Goal: Task Accomplishment & Management: Use online tool/utility

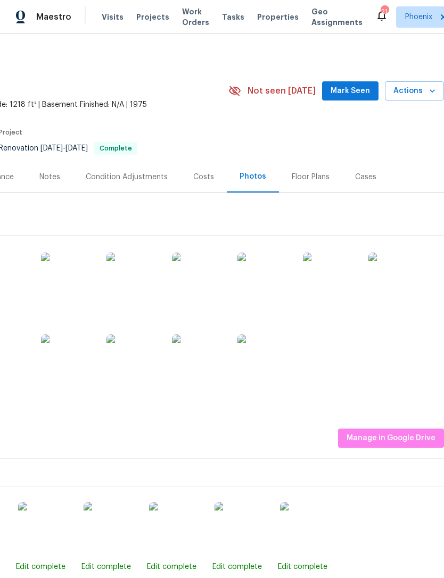
scroll to position [0, 157]
click at [427, 96] on icon "button" at bounding box center [432, 91] width 11 height 11
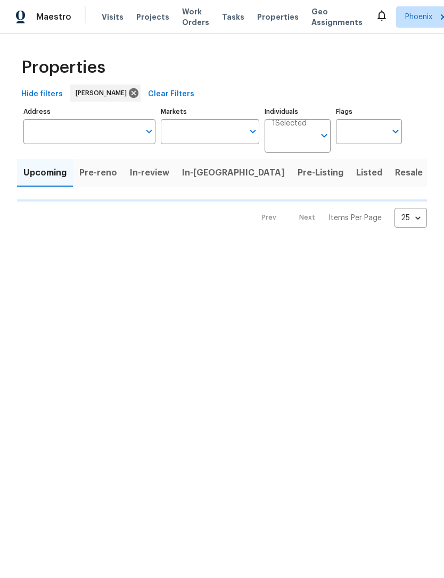
type input "50"
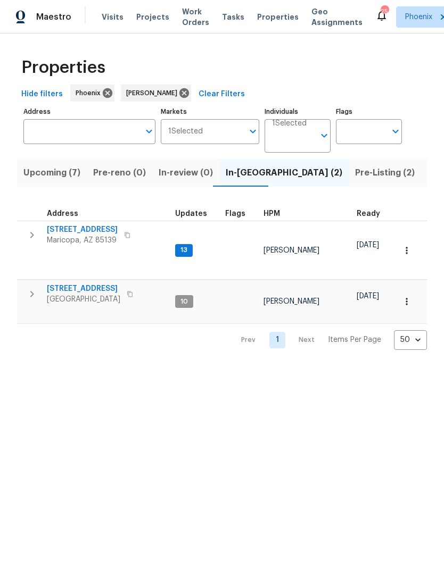
click at [60, 180] on span "Upcoming (7)" at bounding box center [51, 172] width 57 height 15
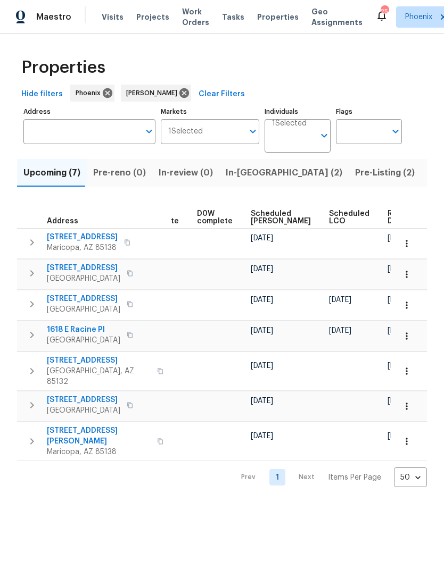
scroll to position [0, 268]
click at [388, 225] on span "Ready Date" at bounding box center [399, 217] width 23 height 15
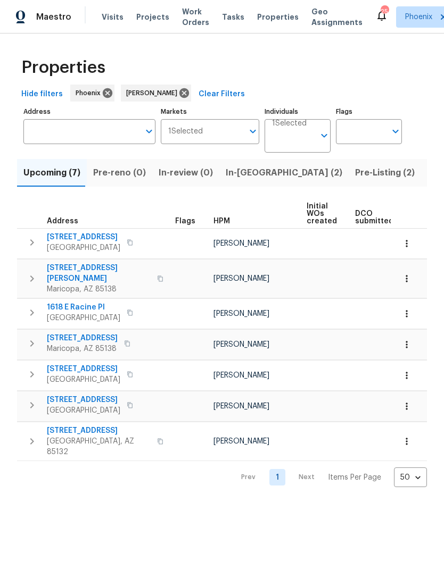
click at [246, 180] on span "In-reno (2)" at bounding box center [284, 172] width 117 height 15
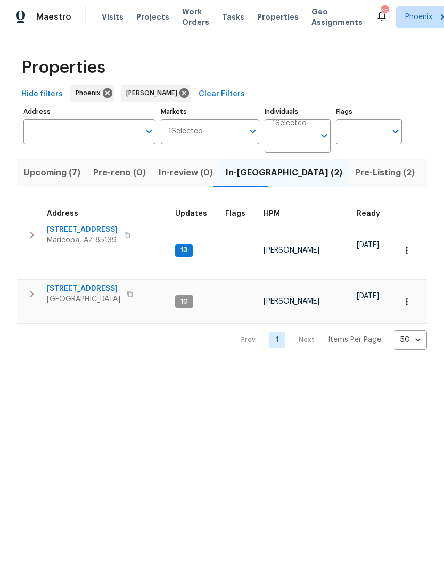
click at [44, 238] on td "46027 W Guilder Ave Maricopa, AZ 85139" at bounding box center [94, 235] width 154 height 28
click at [61, 235] on span "46027 W Guilder Ave" at bounding box center [82, 230] width 71 height 11
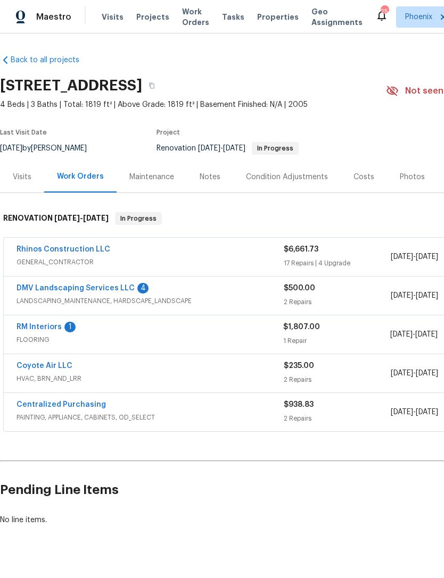
click at [34, 292] on link "DMV Landscaping Services LLC" at bounding box center [75, 288] width 118 height 7
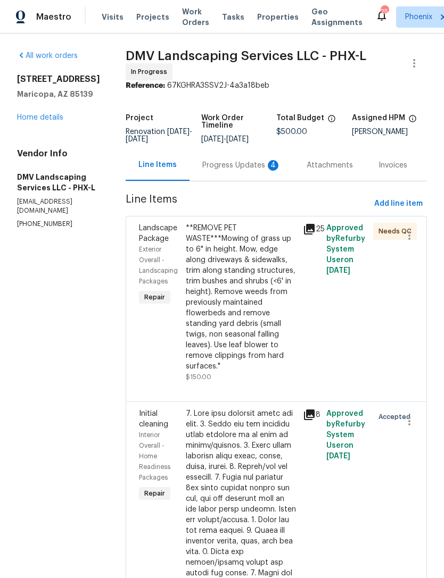
click at [246, 171] on div "Progress Updates 4" at bounding box center [241, 165] width 79 height 11
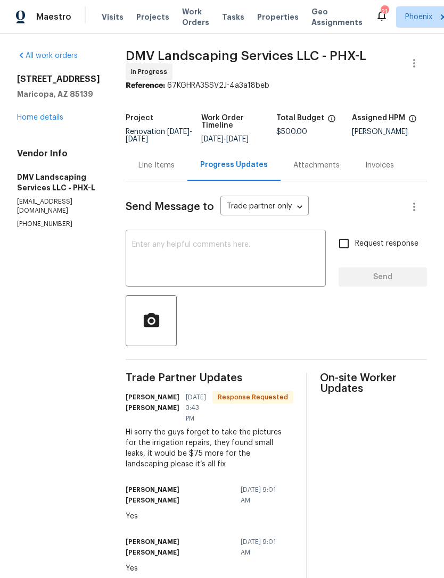
click at [30, 121] on link "Home details" at bounding box center [40, 117] width 46 height 7
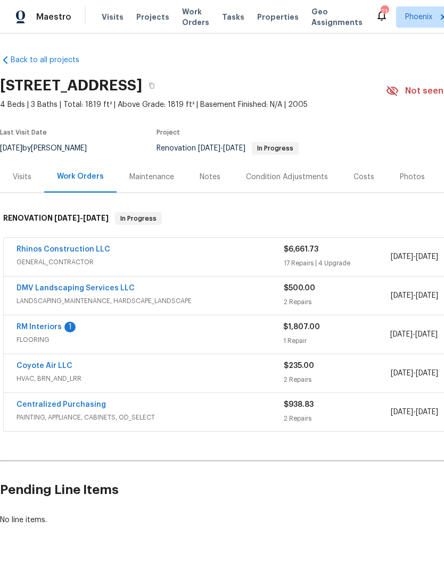
click at [45, 331] on link "RM Interiors" at bounding box center [38, 326] width 45 height 7
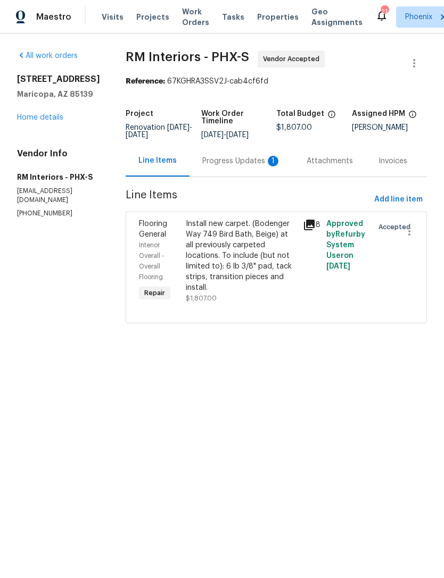
click at [243, 177] on div "Progress Updates 1" at bounding box center [241, 160] width 104 height 31
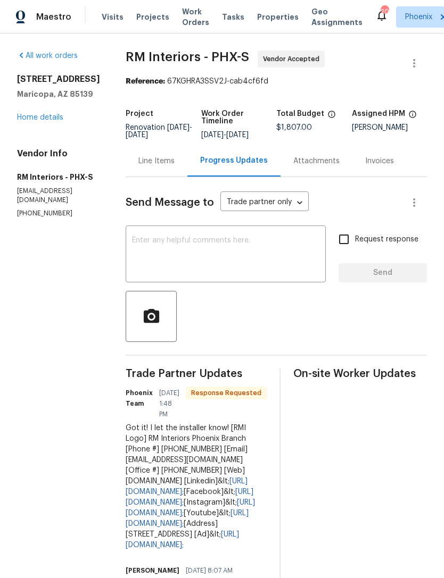
click at [265, 252] on textarea at bounding box center [225, 255] width 187 height 37
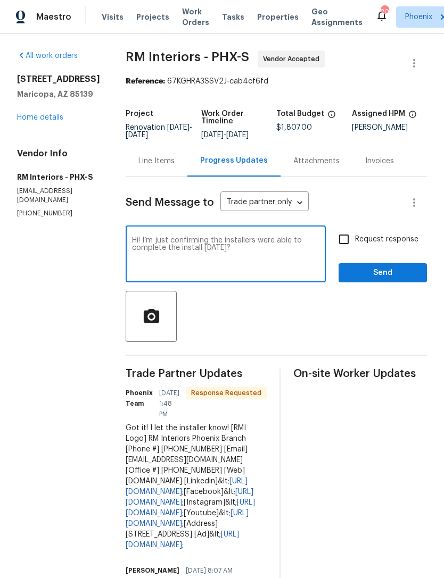
type textarea "Hi! I’m just confirming the installers were able to complete the install on Sat…"
click at [402, 283] on button "Send" at bounding box center [382, 273] width 88 height 20
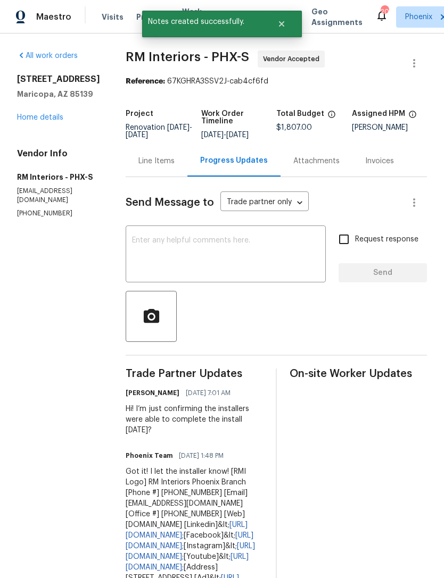
click at [31, 123] on div "46027 W Guilder Ave Maricopa, AZ 85139 Home details" at bounding box center [58, 98] width 83 height 49
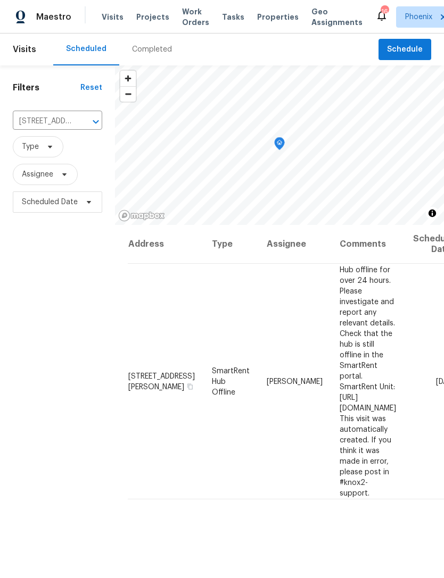
scroll to position [0, 75]
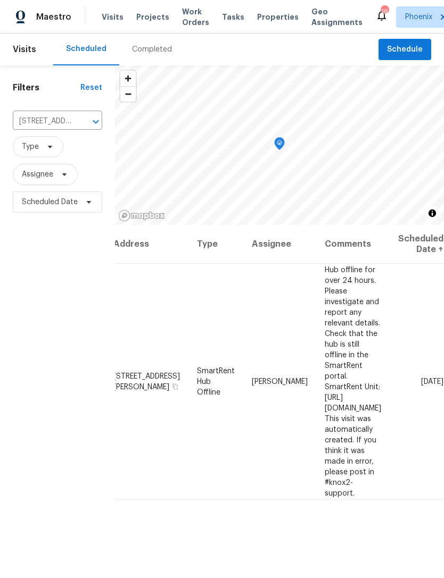
click at [79, 125] on icon "Clear" at bounding box center [82, 122] width 6 height 6
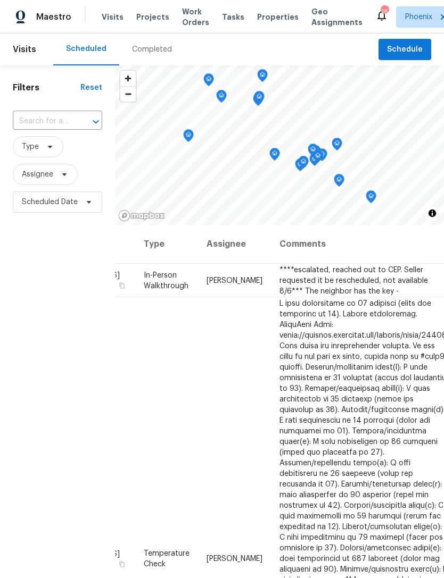
click at [43, 130] on input "text" at bounding box center [43, 121] width 60 height 16
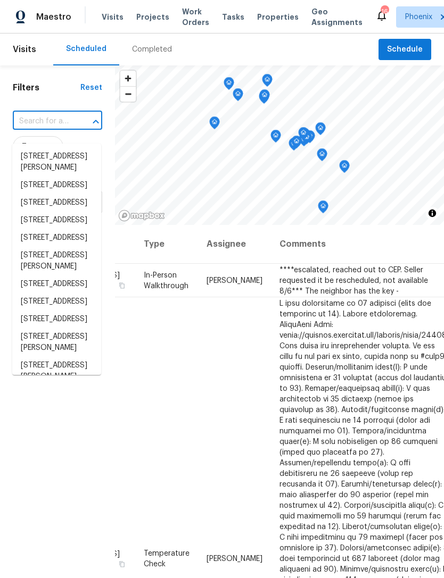
click at [35, 130] on input "text" at bounding box center [43, 121] width 60 height 16
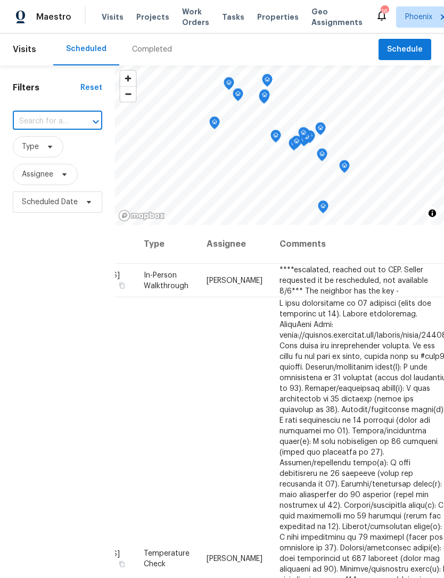
paste input "1581 E Palo Verde Dr, Casa Grande, AZ 85122"
type input "1581 E Palo Verde Dr, Casa Grande, AZ 85122"
click at [32, 165] on li "1581 E Palo Verde Dr, Casa Grande, AZ 85122" at bounding box center [56, 157] width 89 height 18
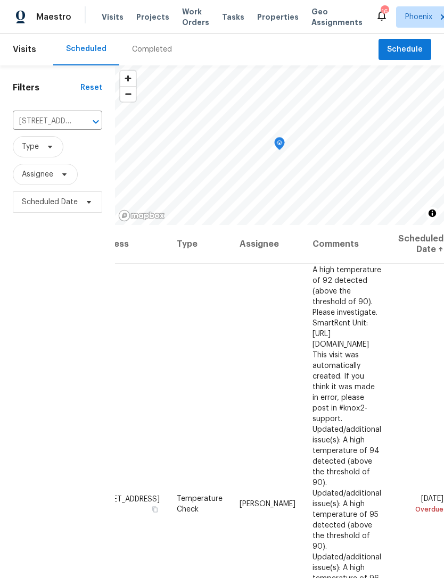
scroll to position [0, 82]
click at [0, 0] on icon at bounding box center [0, 0] width 0 height 0
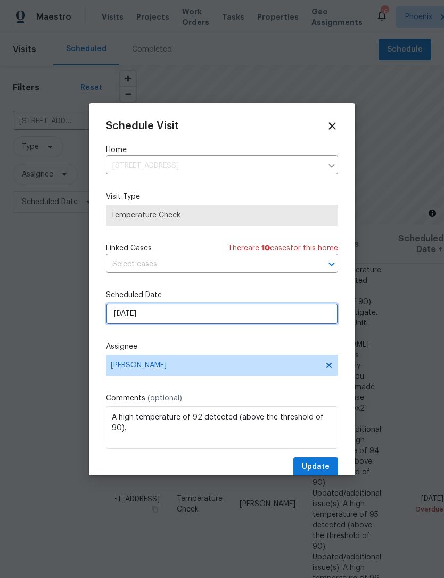
click at [219, 318] on input "8/9/2025" at bounding box center [222, 313] width 232 height 21
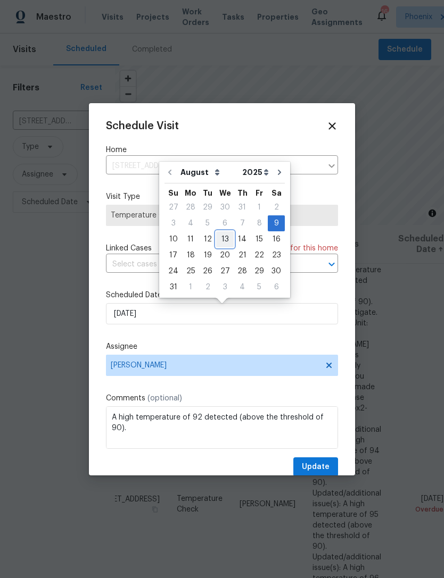
click at [223, 236] on div "13" at bounding box center [225, 239] width 18 height 15
type input "8/13/2025"
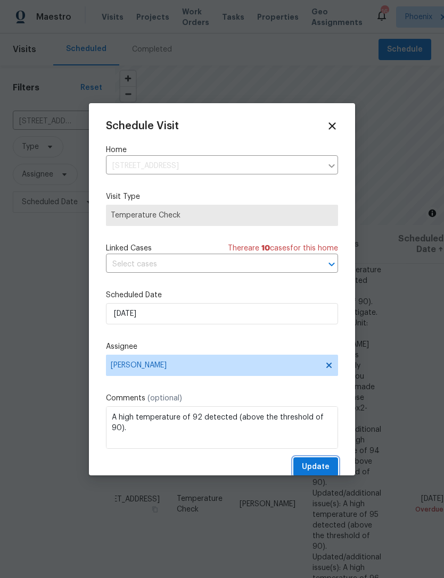
click at [316, 464] on span "Update" at bounding box center [316, 467] width 28 height 13
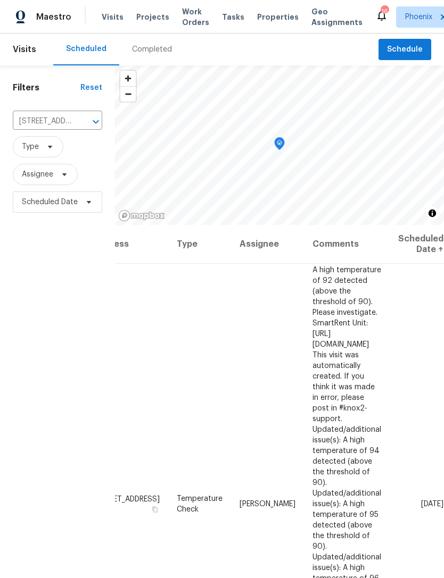
click at [86, 127] on icon "Clear" at bounding box center [82, 122] width 11 height 11
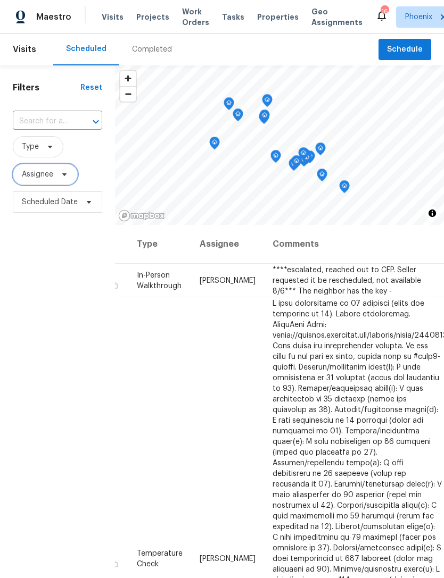
click at [58, 185] on span "Assignee" at bounding box center [45, 174] width 65 height 21
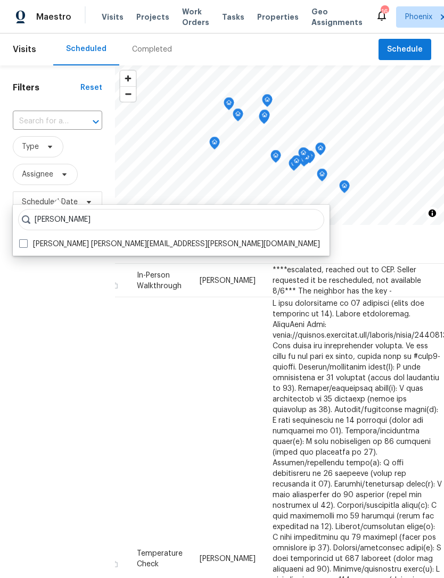
type input "Austin hatch"
click at [117, 243] on label "Austin Hatch austin.hatch@opendoor.com" at bounding box center [169, 244] width 301 height 11
click at [26, 243] on input "Austin Hatch austin.hatch@opendoor.com" at bounding box center [22, 242] width 7 height 7
checkbox input "true"
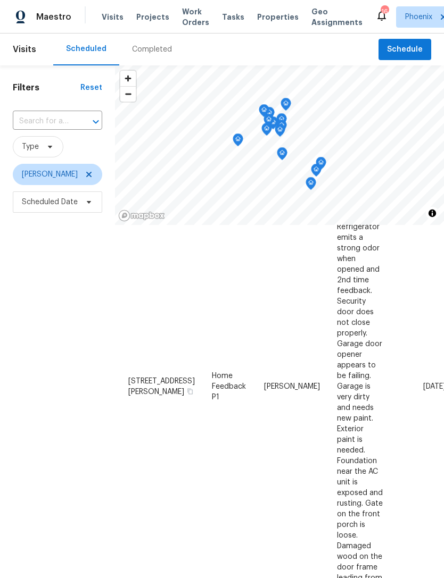
scroll to position [345, 0]
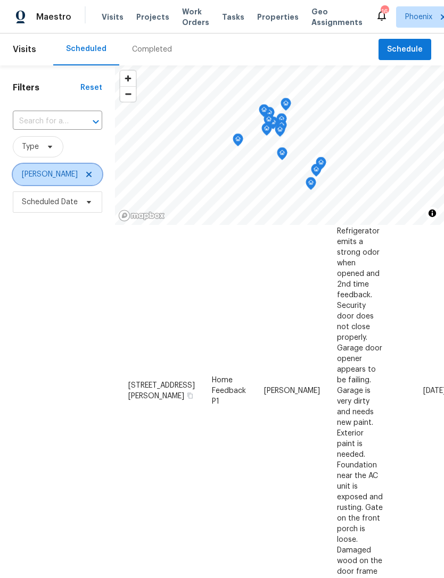
click at [85, 179] on icon at bounding box center [89, 174] width 9 height 9
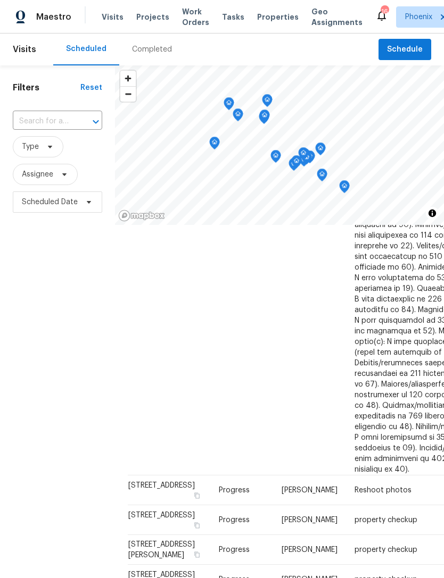
click at [51, 130] on input "text" at bounding box center [43, 121] width 60 height 16
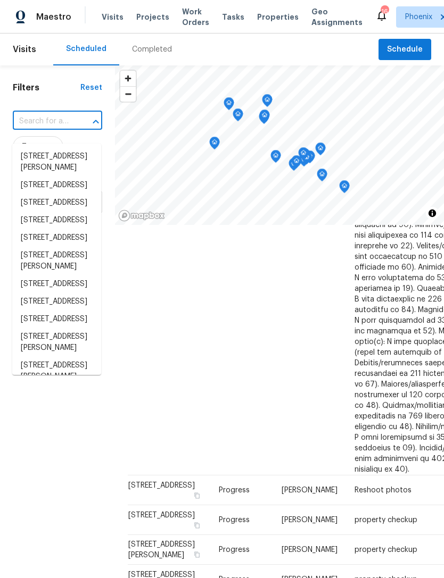
click at [39, 130] on input "text" at bounding box center [43, 121] width 60 height 16
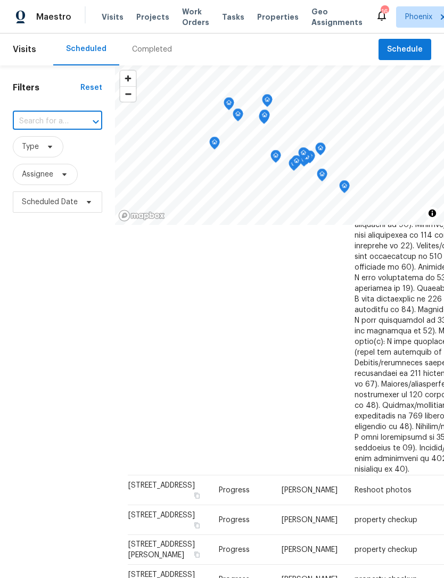
paste input "29820 N Mesquite Cir, Florence, AZ 85132"
type input "29820 N Mesquite Cir, Florence, AZ 85132"
click at [45, 163] on li "29820 N Mesquite Cir, Florence, AZ 85132" at bounding box center [56, 157] width 89 height 18
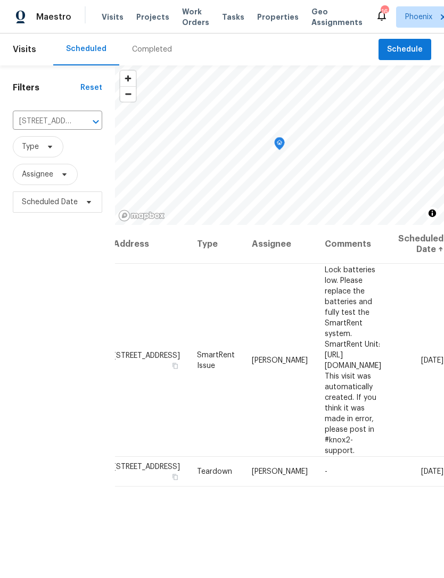
scroll to position [0, 74]
click at [0, 0] on icon at bounding box center [0, 0] width 0 height 0
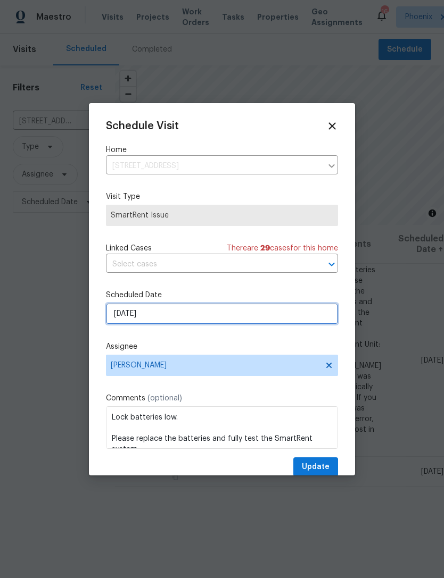
click at [184, 320] on input "8/13/2025" at bounding box center [222, 313] width 232 height 21
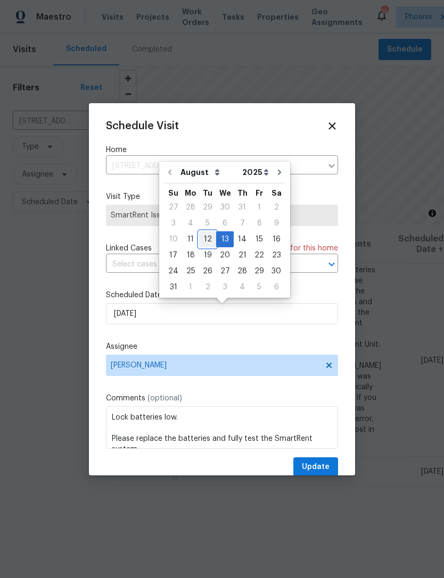
click at [206, 238] on div "12" at bounding box center [207, 239] width 17 height 15
type input "8/12/2025"
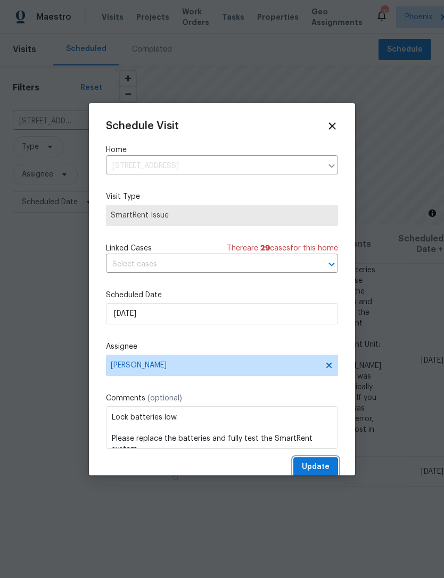
click at [322, 472] on span "Update" at bounding box center [316, 467] width 28 height 13
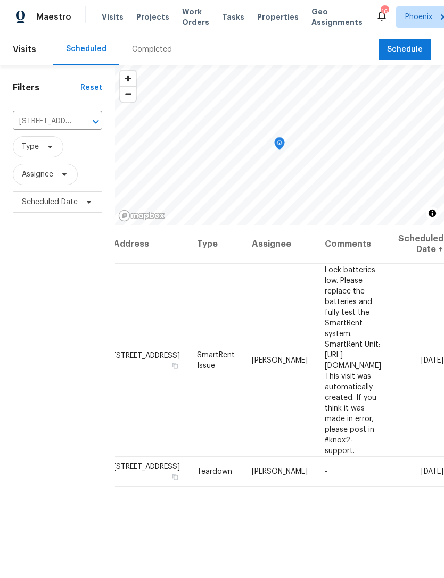
click at [86, 127] on icon "Clear" at bounding box center [82, 122] width 11 height 11
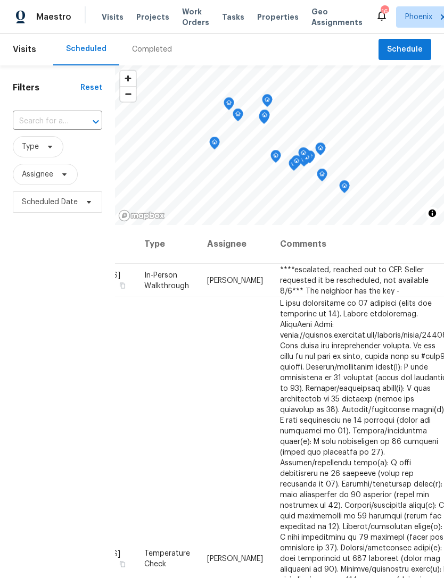
click at [56, 130] on input "text" at bounding box center [43, 121] width 60 height 16
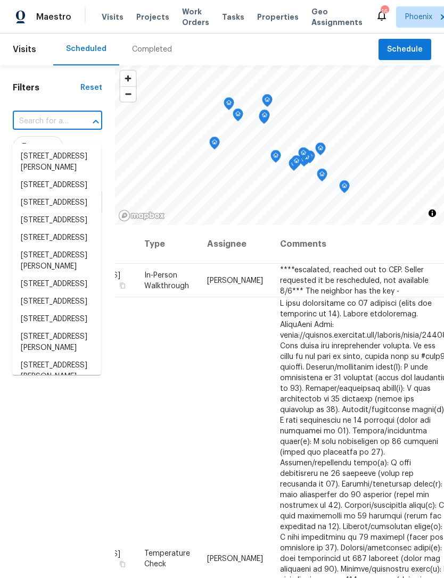
click at [39, 130] on input "text" at bounding box center [43, 121] width 60 height 16
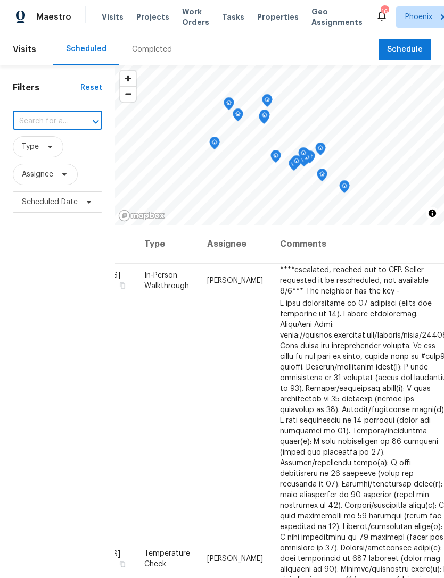
paste input "1581 E Palo Verde Dr, Casa Grande, AZ 85122"
type input "1581 E Palo Verde Dr, Casa Grande, AZ 85122"
click at [52, 165] on li "1581 E Palo Verde Dr, Casa Grande, AZ 85122" at bounding box center [56, 157] width 89 height 18
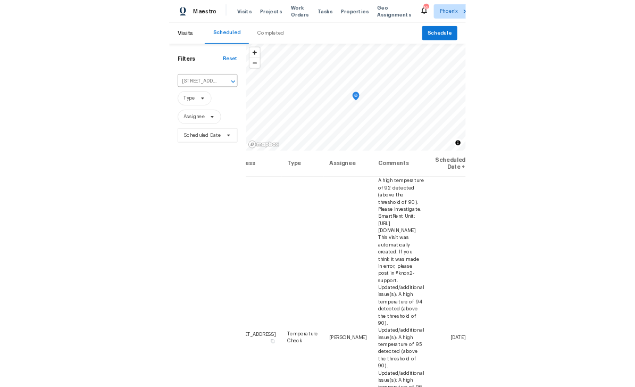
scroll to position [0, 82]
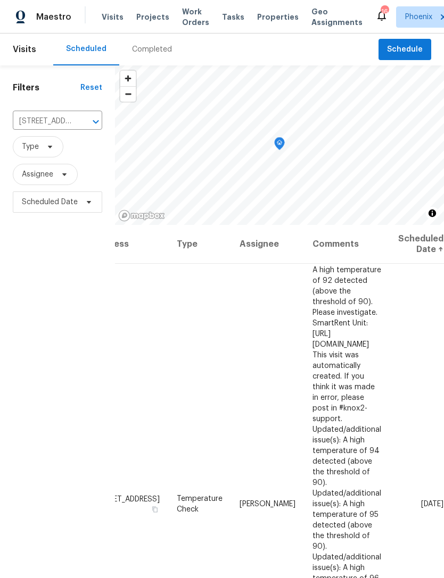
click at [0, 0] on icon at bounding box center [0, 0] width 0 height 0
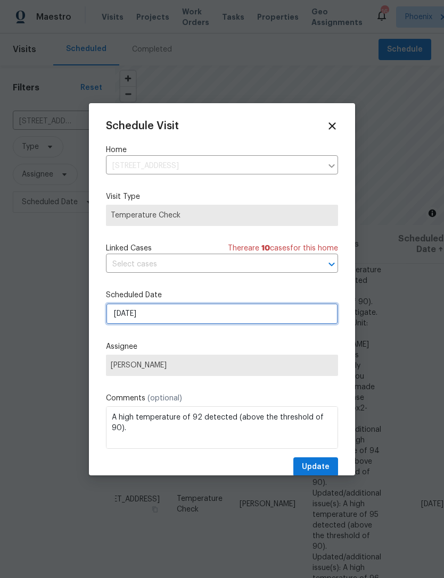
click at [195, 316] on input "8/13/2025" at bounding box center [222, 313] width 232 height 21
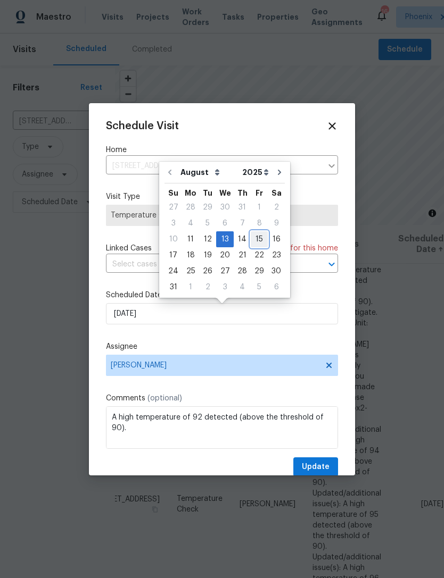
click at [253, 237] on div "15" at bounding box center [259, 239] width 17 height 15
type input "8/15/2025"
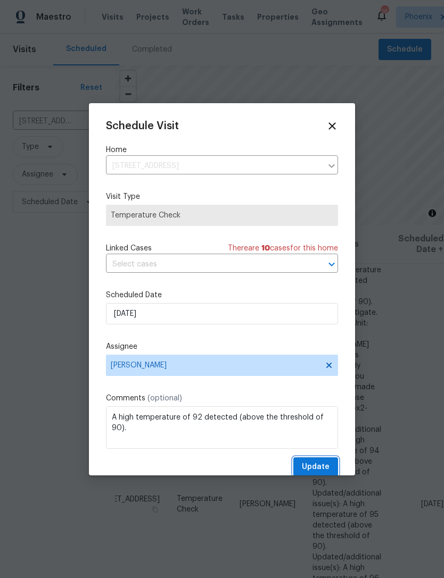
click at [325, 466] on span "Update" at bounding box center [316, 467] width 28 height 13
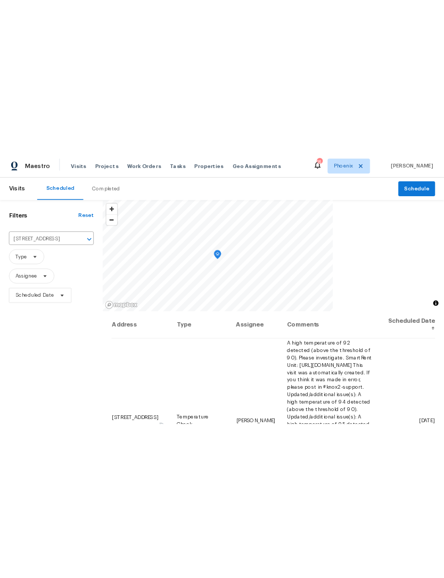
scroll to position [0, 0]
